Goal: Book appointment/travel/reservation

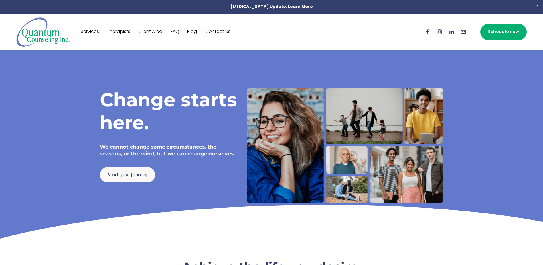
drag, startPoint x: 0, startPoint y: 0, endPoint x: 111, endPoint y: 166, distance: 199.9
click at [111, 166] on div "Start your journey" at bounding box center [168, 174] width 147 height 25
click at [127, 175] on link "Start your journey" at bounding box center [128, 174] width 56 height 15
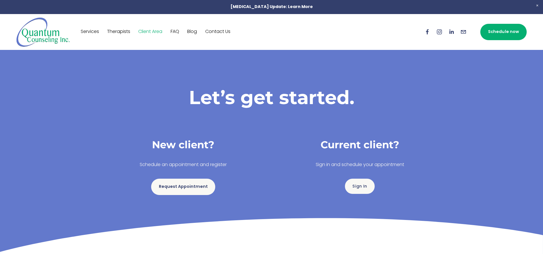
click at [181, 175] on div "Request Appointment" at bounding box center [183, 185] width 177 height 22
click at [110, 31] on link "Therapists" at bounding box center [118, 31] width 23 height 9
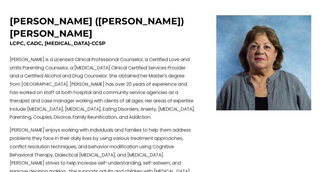
scroll to position [1260, 0]
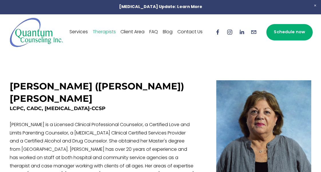
scroll to position [1293, 0]
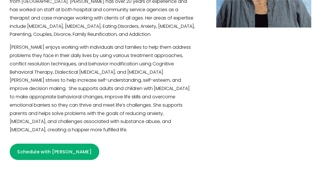
click at [39, 143] on link "Schedule with Terri" at bounding box center [55, 151] width 90 height 16
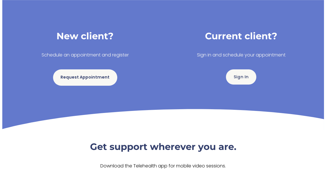
scroll to position [115, 0]
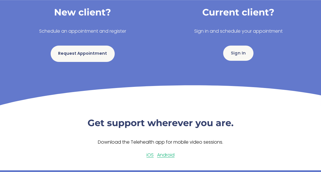
click at [80, 58] on link "Request Appointment" at bounding box center [83, 54] width 64 height 16
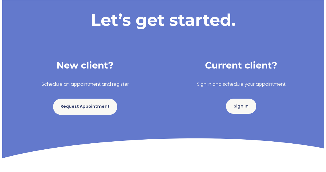
scroll to position [141, 0]
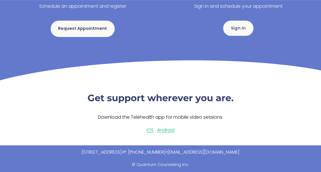
click at [87, 26] on link "Request Appointment" at bounding box center [83, 29] width 64 height 16
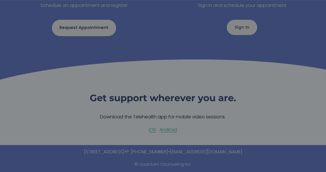
scroll to position [108, 0]
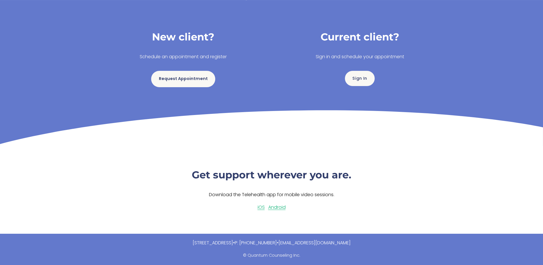
click at [192, 81] on link "Request Appointment" at bounding box center [183, 79] width 64 height 16
click at [189, 81] on link "Request Appointment" at bounding box center [183, 79] width 64 height 16
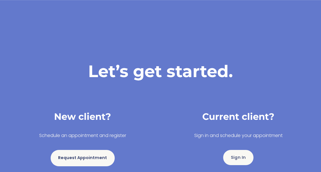
scroll to position [0, 0]
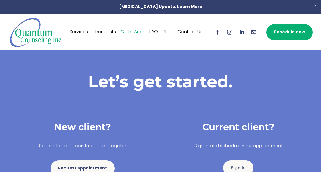
click at [106, 30] on link "Therapists" at bounding box center [104, 31] width 23 height 9
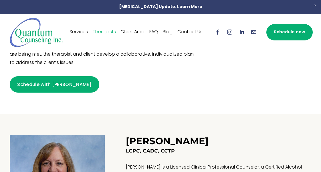
scroll to position [229, 0]
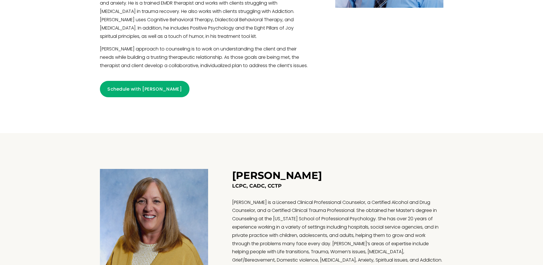
scroll to position [344, 0]
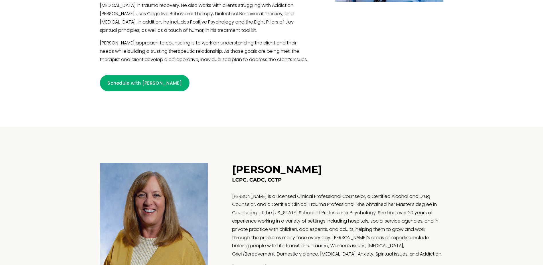
click at [138, 84] on link "Schedule with [PERSON_NAME]" at bounding box center [145, 83] width 90 height 16
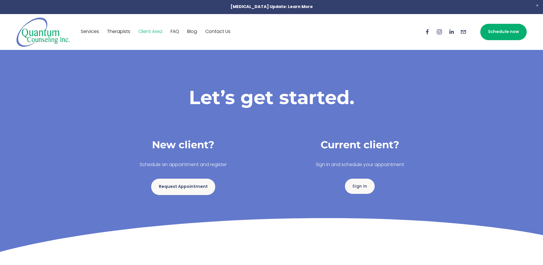
click at [186, 188] on link "Request Appointment" at bounding box center [183, 186] width 64 height 16
click at [181, 186] on link "Request Appointment" at bounding box center [183, 186] width 64 height 16
click at [187, 188] on link "Request Appointment" at bounding box center [183, 186] width 64 height 16
click at [191, 185] on link "Request Appointment" at bounding box center [183, 186] width 64 height 16
click at [184, 186] on link "Request Appointment" at bounding box center [183, 186] width 64 height 16
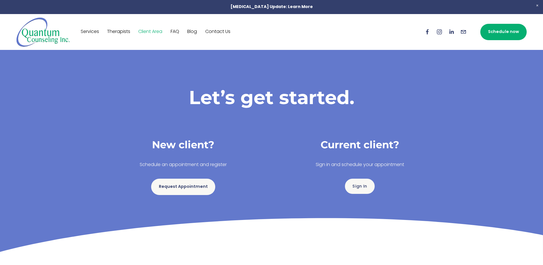
click at [179, 189] on link "Request Appointment" at bounding box center [183, 186] width 64 height 16
click at [117, 29] on link "Therapists" at bounding box center [118, 31] width 23 height 9
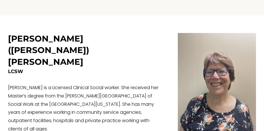
scroll to position [1001, 0]
